Goal: Task Accomplishment & Management: Manage account settings

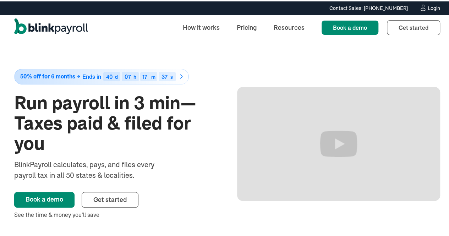
click at [428, 4] on div "Login" at bounding box center [434, 6] width 12 height 5
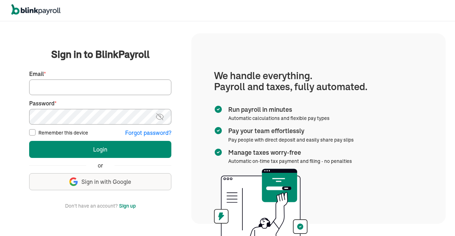
click at [94, 90] on input "Email *" at bounding box center [100, 88] width 142 height 16
click at [160, 118] on img at bounding box center [159, 117] width 9 height 9
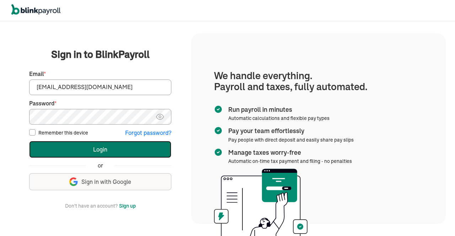
click at [139, 150] on button "Login" at bounding box center [100, 149] width 142 height 17
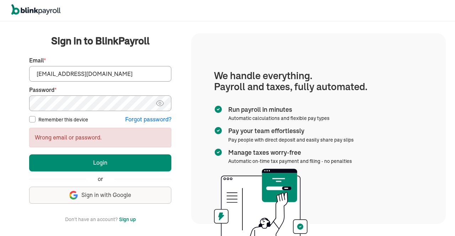
drag, startPoint x: 56, startPoint y: 74, endPoint x: 0, endPoint y: 81, distance: 56.6
click at [0, 81] on div "We handle it all. Payroll and taxes, fully automated. Back Forgot your password…" at bounding box center [227, 128] width 455 height 215
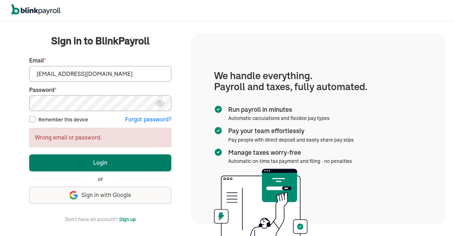
type input "hr@vertonsolutions.com"
click at [123, 156] on button "Login" at bounding box center [100, 163] width 142 height 17
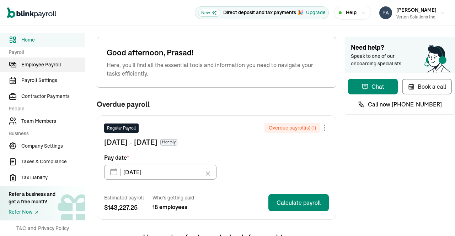
click at [35, 68] on span "Employee Payroll" at bounding box center [53, 64] width 64 height 7
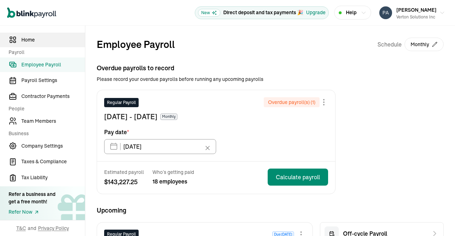
click at [40, 37] on span "Home" at bounding box center [53, 39] width 64 height 7
